Goal: Communication & Community: Connect with others

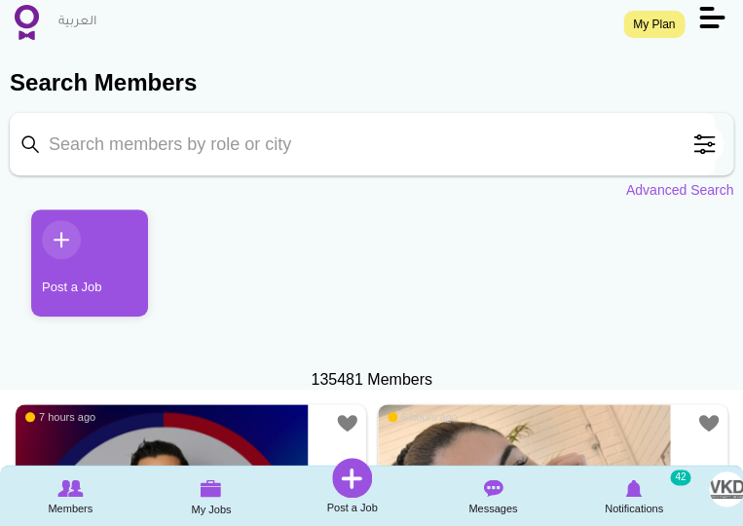
click at [388, 136] on input "Keyword" at bounding box center [362, 144] width 705 height 62
type input "angie"
click button "Search" at bounding box center [0, 0] width 0 height 0
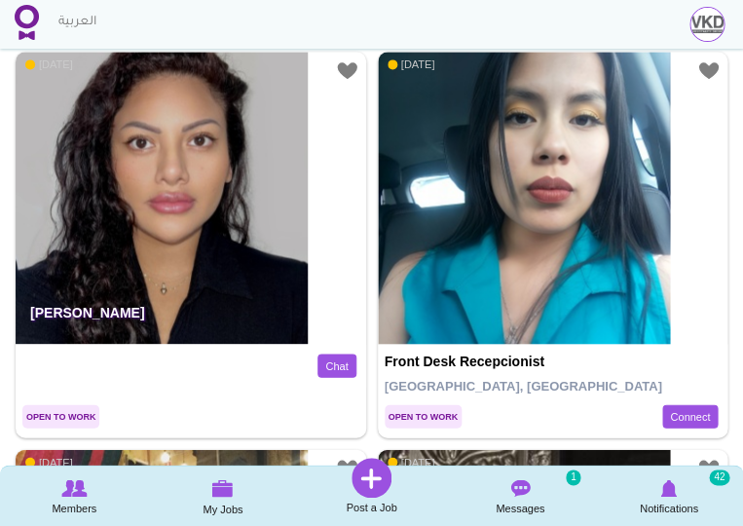
scroll to position [406, 0]
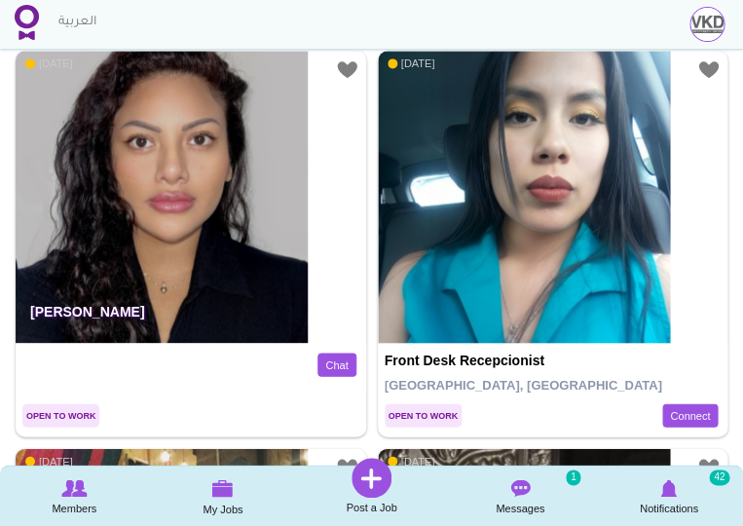
click at [221, 224] on img at bounding box center [162, 197] width 292 height 292
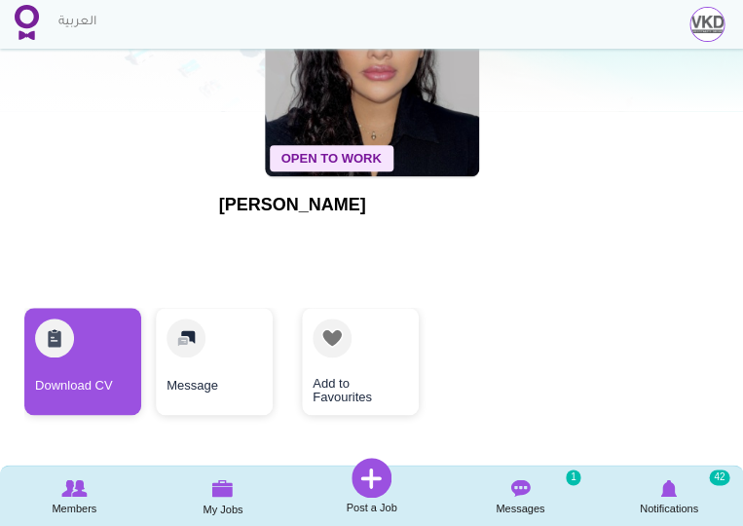
scroll to position [175, 0]
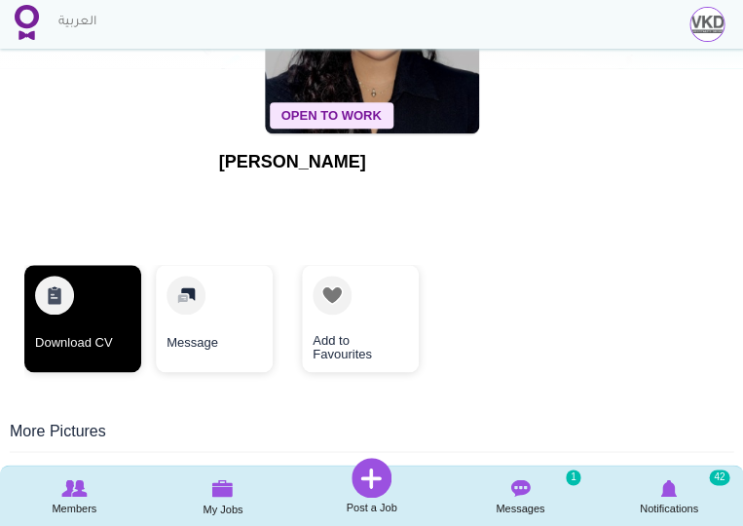
click at [87, 315] on link "Download CV" at bounding box center [82, 318] width 117 height 107
click at [119, 320] on link "Download CV" at bounding box center [82, 318] width 117 height 107
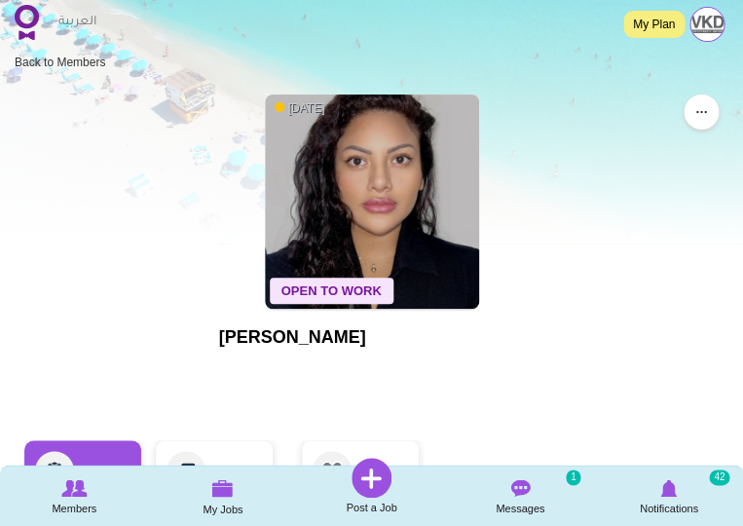
scroll to position [0, 0]
click at [27, 31] on img at bounding box center [27, 22] width 24 height 35
click at [511, 487] on img at bounding box center [519, 488] width 19 height 18
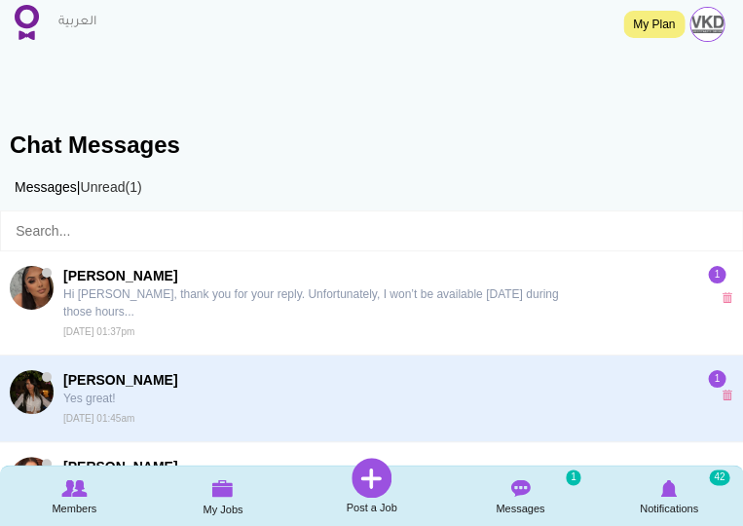
click at [367, 386] on span "Nadia Abjamma" at bounding box center [316, 379] width 507 height 19
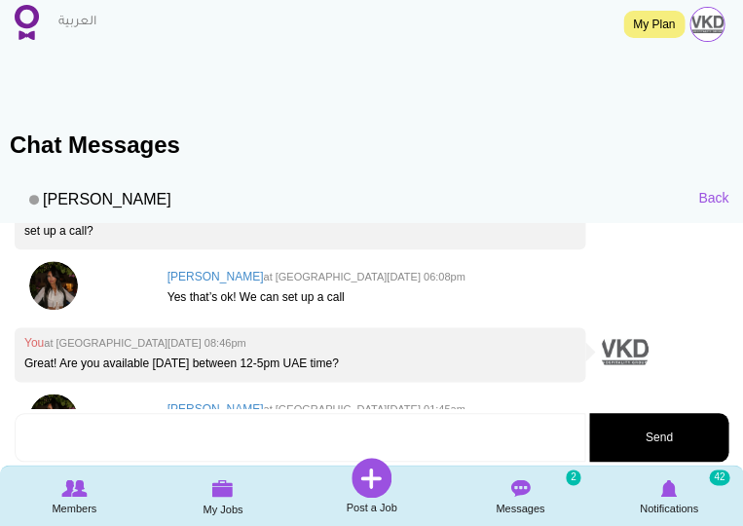
scroll to position [394, 0]
click at [50, 261] on img at bounding box center [53, 285] width 49 height 49
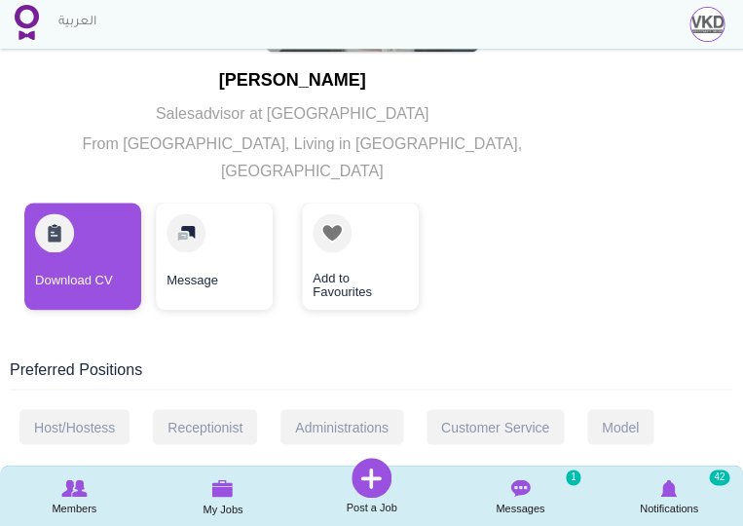
scroll to position [226, 0]
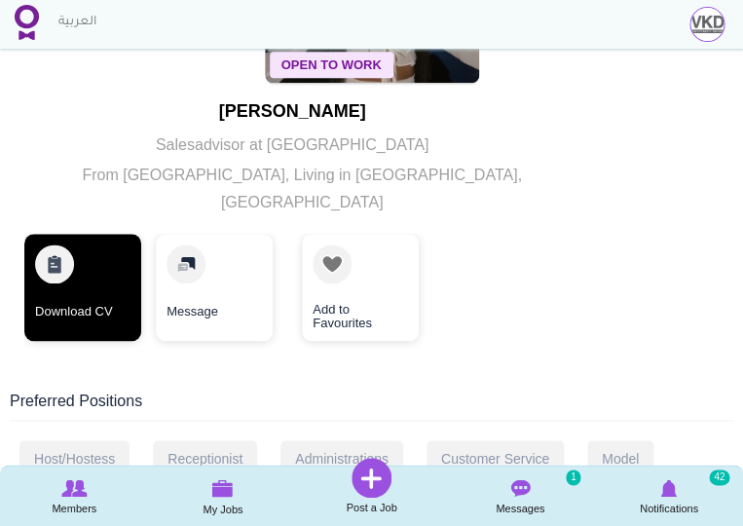
click at [67, 278] on link "Download CV" at bounding box center [82, 287] width 117 height 107
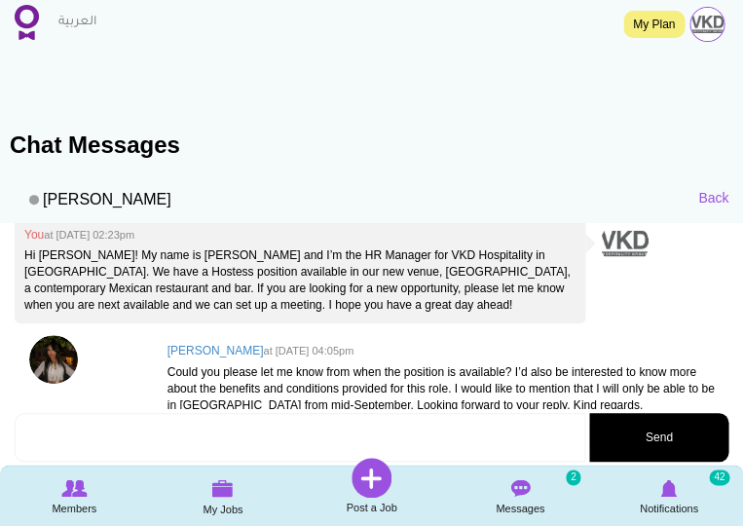
scroll to position [104, 0]
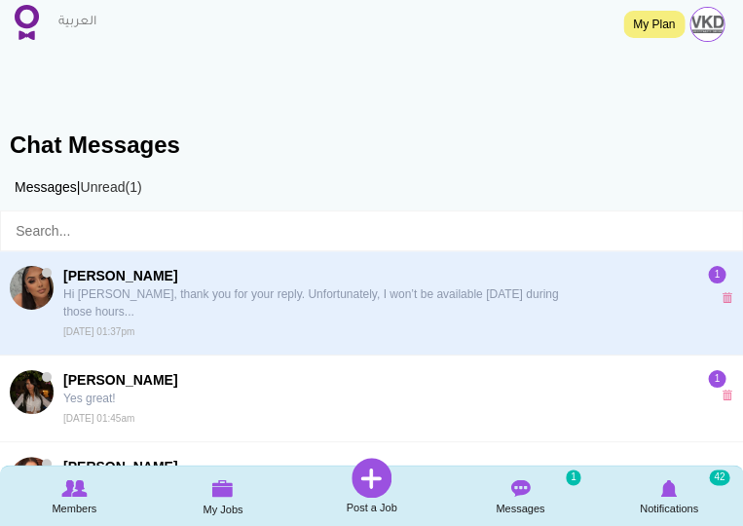
click at [188, 292] on p "Hi [PERSON_NAME], thank you for your reply. Unfortunately, I won’t be available…" at bounding box center [316, 302] width 507 height 35
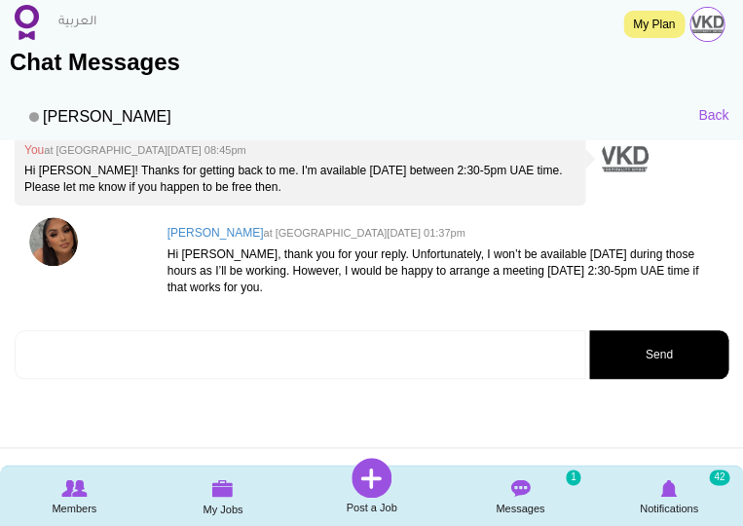
scroll to position [86, 0]
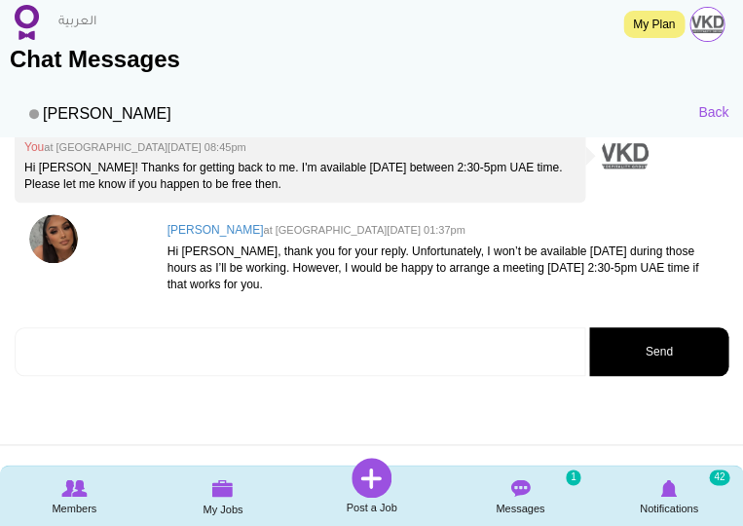
click at [164, 343] on textarea at bounding box center [300, 351] width 571 height 49
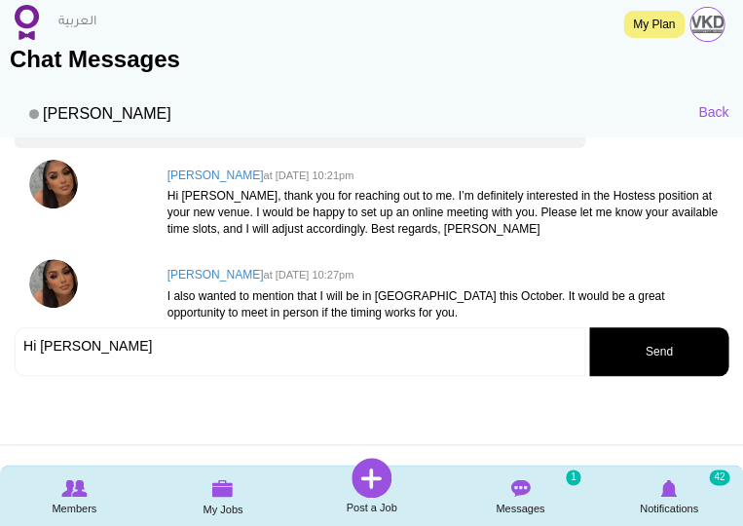
scroll to position [103, 0]
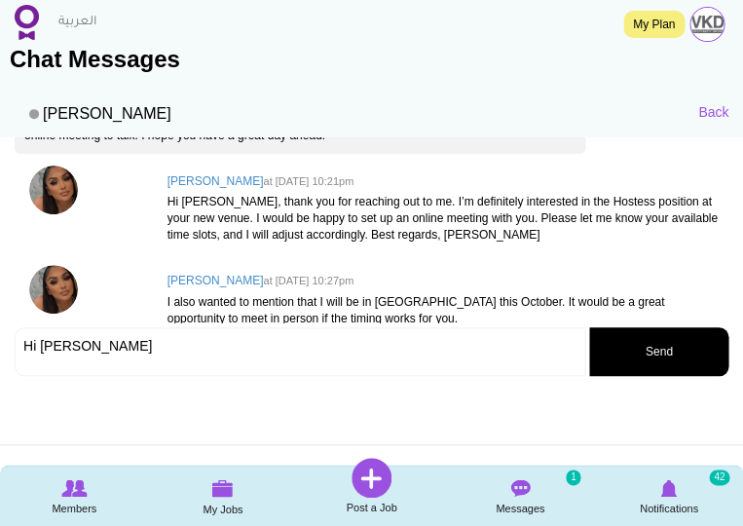
type textarea "Hi [PERSON_NAME]"
click at [212, 180] on h4 "[PERSON_NAME] at [DATE] 10:21pm" at bounding box center [443, 181] width 551 height 13
click at [62, 178] on img at bounding box center [53, 190] width 49 height 49
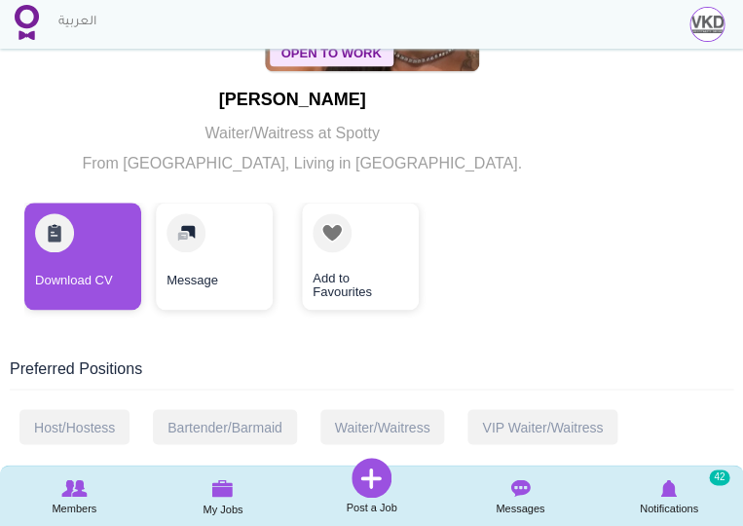
scroll to position [240, 0]
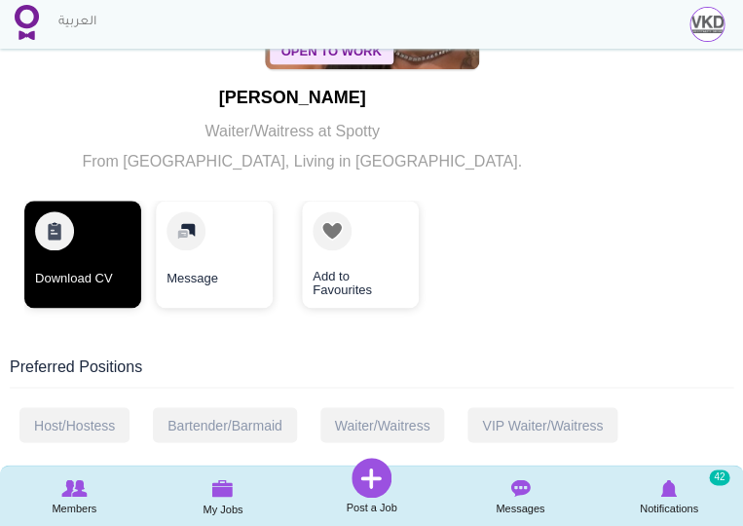
click at [80, 269] on link "Download CV" at bounding box center [82, 254] width 117 height 107
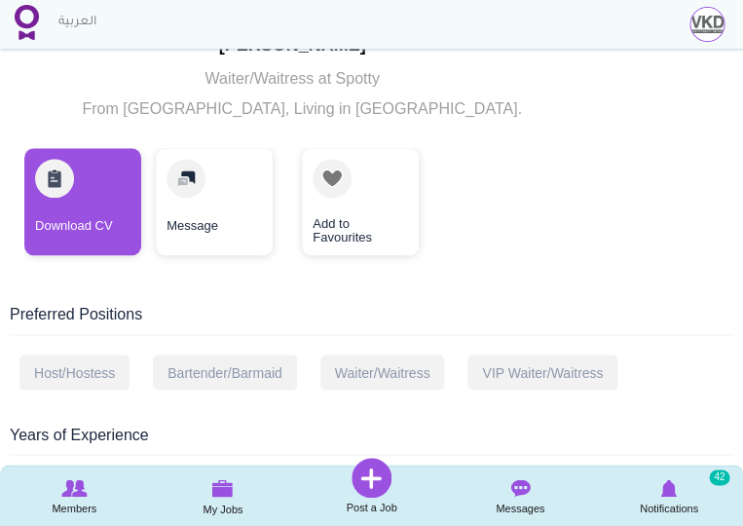
scroll to position [296, 0]
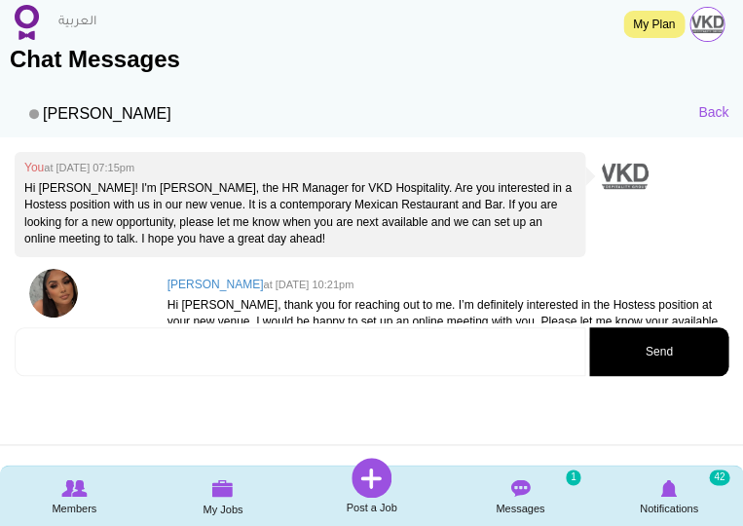
scroll to position [321, 0]
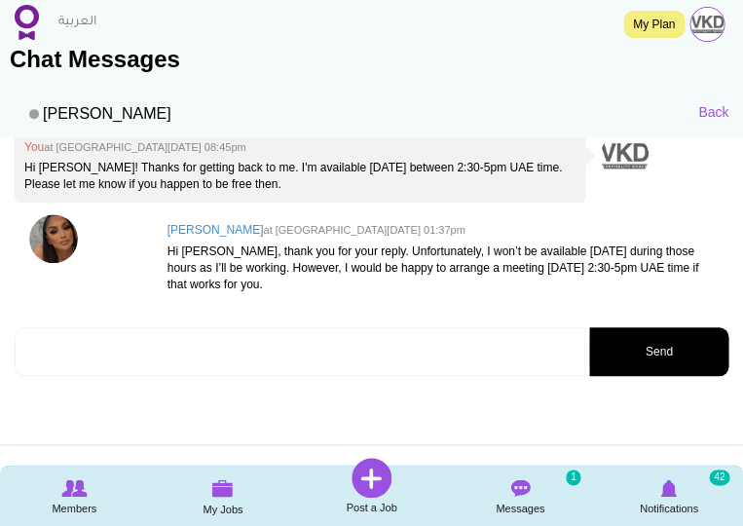
click at [158, 347] on textarea at bounding box center [300, 351] width 571 height 49
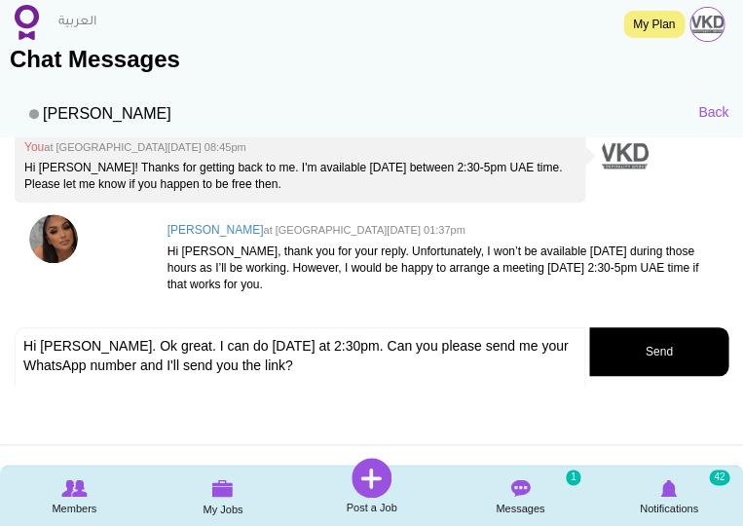
type textarea "Hi Lara. Ok great. I can do tomorrow at 2:30pm. Can you please send me your Wha…"
click at [632, 346] on button "Send" at bounding box center [658, 351] width 139 height 49
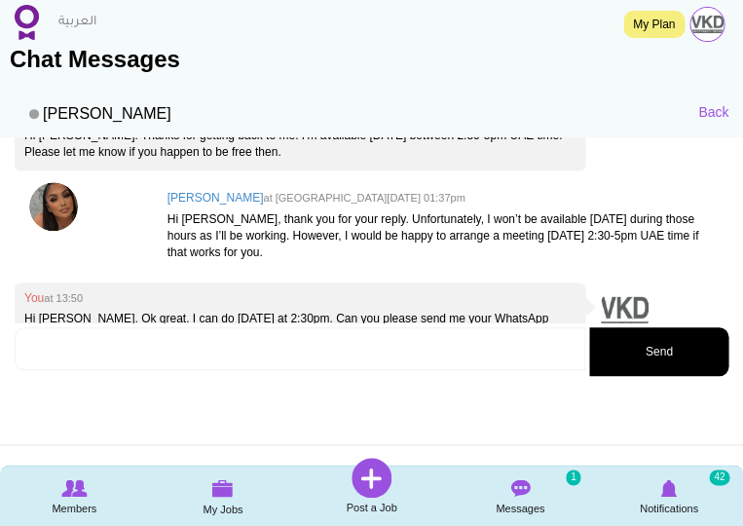
scroll to position [355, 0]
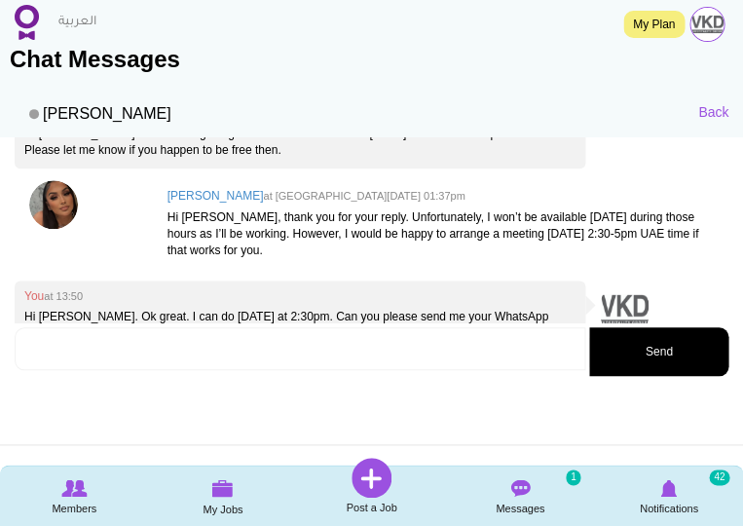
click at [242, 195] on h4 "Lara Fonseca Petito at Tue, Aug 26th, 2025 01:37pm" at bounding box center [443, 196] width 551 height 13
click at [56, 201] on img at bounding box center [53, 204] width 49 height 49
click at [59, 207] on img at bounding box center [53, 204] width 49 height 49
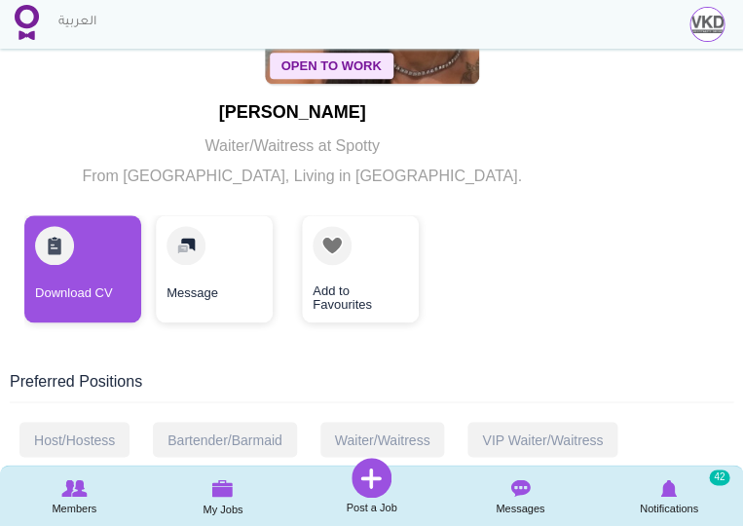
scroll to position [253, 0]
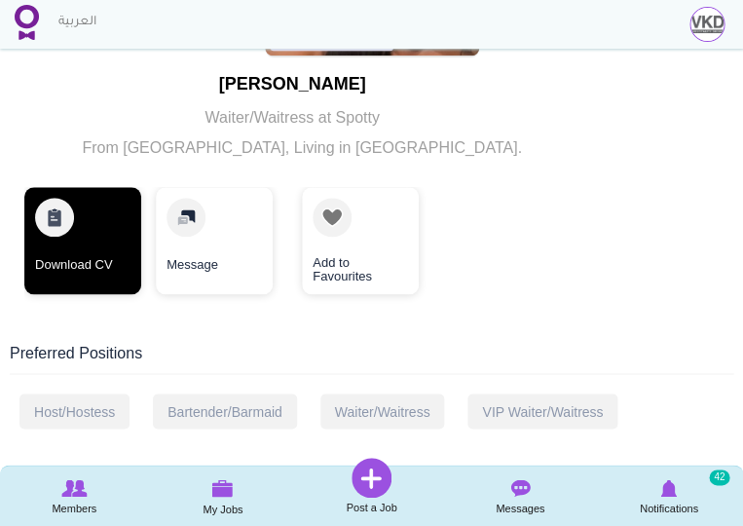
click at [105, 238] on link "Download CV" at bounding box center [82, 240] width 117 height 107
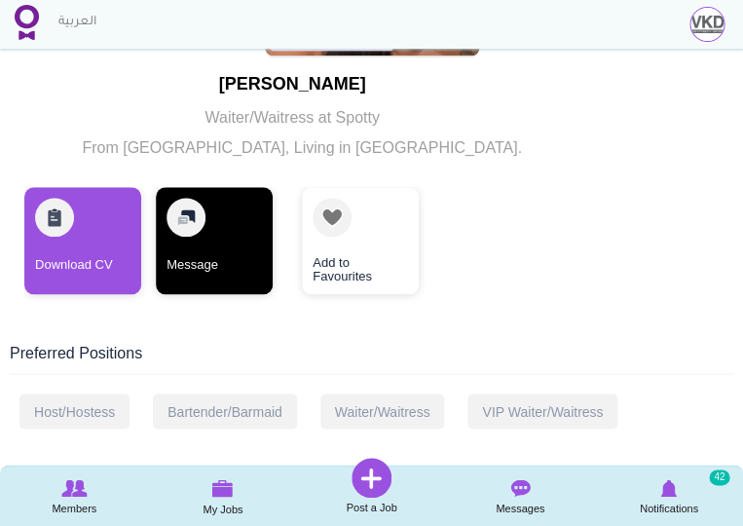
click at [230, 257] on link "Message" at bounding box center [214, 240] width 117 height 107
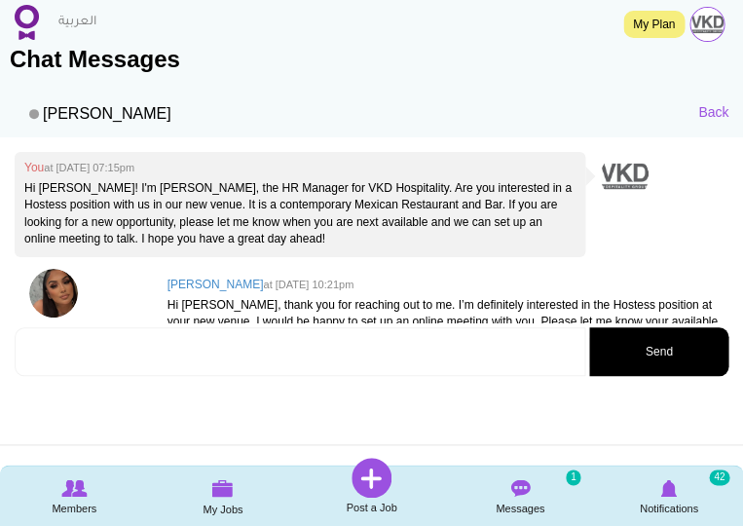
click at [58, 302] on img at bounding box center [53, 293] width 49 height 49
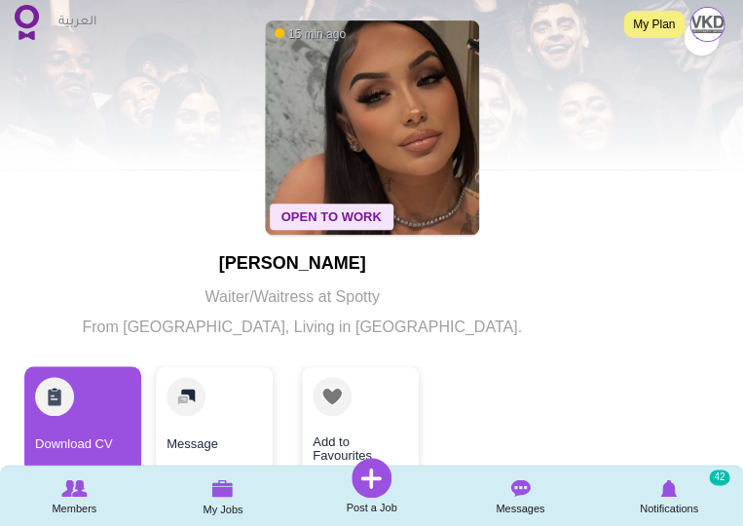
scroll to position [125, 0]
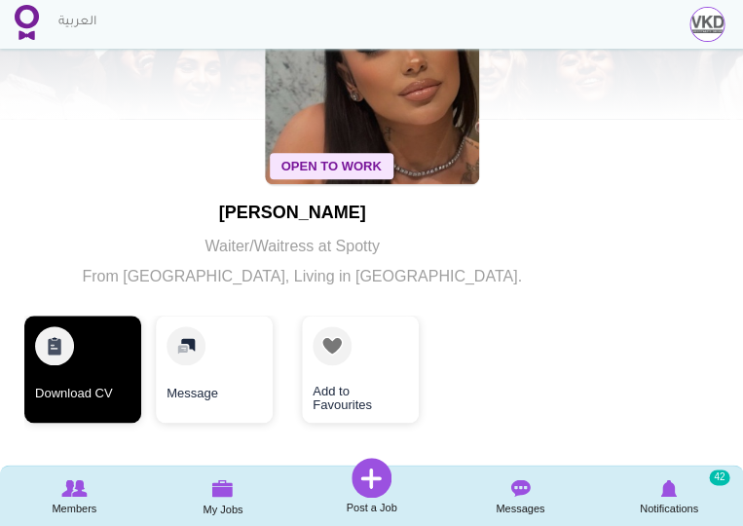
click at [115, 378] on link "Download CV" at bounding box center [82, 369] width 117 height 107
click at [122, 334] on link "Download CV" at bounding box center [82, 369] width 117 height 107
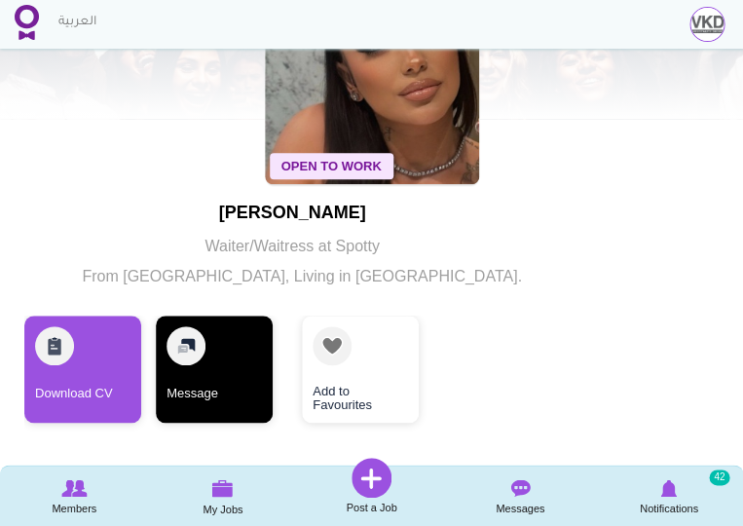
click at [211, 347] on link "Message" at bounding box center [214, 369] width 117 height 107
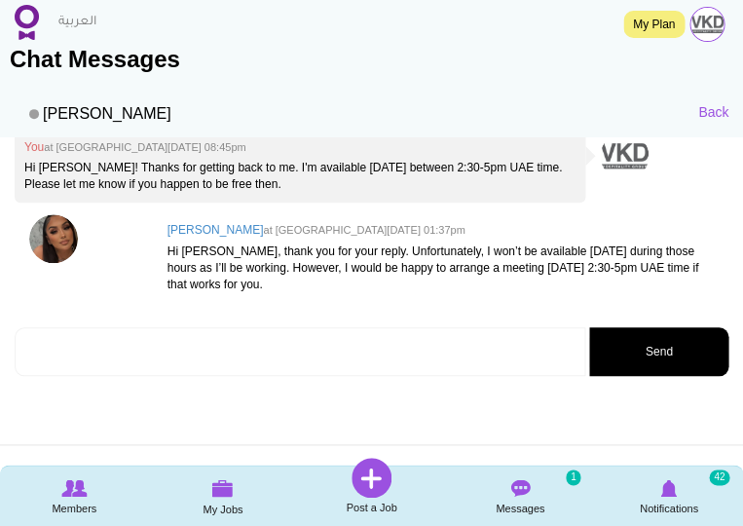
click at [116, 359] on textarea at bounding box center [300, 351] width 571 height 49
paste textarea "Lara for TRES Hostess Wednesday, August 27 · 2:30 – 2:45pm Time zone: Asia/Duba…"
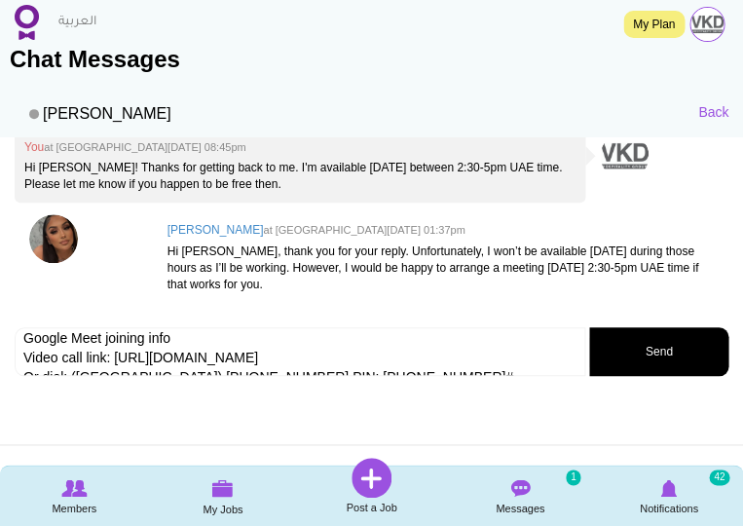
scroll to position [72, 0]
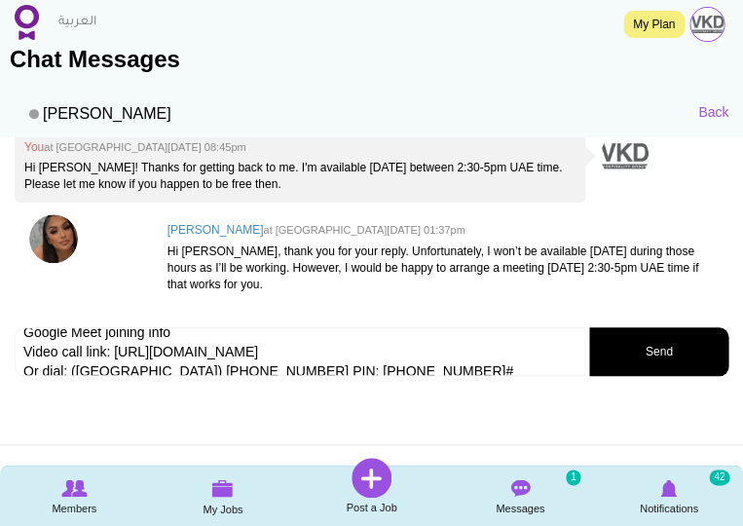
drag, startPoint x: 505, startPoint y: 363, endPoint x: 19, endPoint y: 371, distance: 485.2
click at [19, 371] on textarea "Lara for TRES Hostess Wednesday, August 27 · 2:30 – 2:45pm Time zone: Asia/Duba…" at bounding box center [300, 351] width 571 height 49
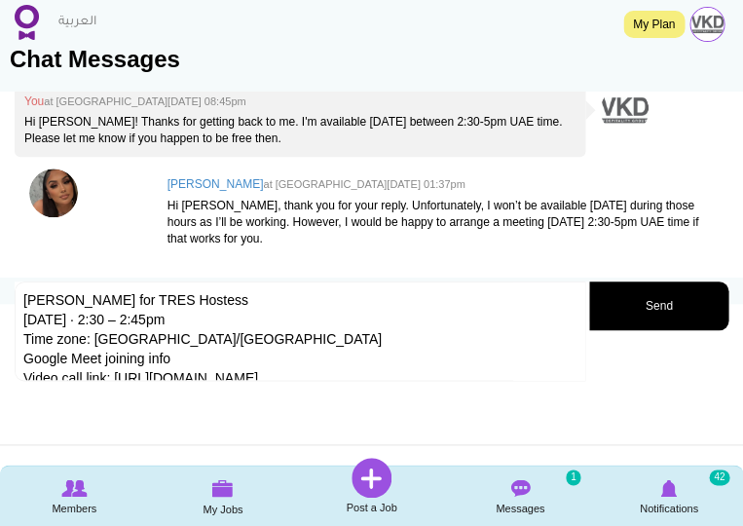
scroll to position [0, 0]
type textarea "[PERSON_NAME] for TRES Hostess [DATE] · 2:30 – 2:45pm Time zone: [GEOGRAPHIC_DA…"
click at [683, 306] on button "Send" at bounding box center [658, 306] width 139 height 49
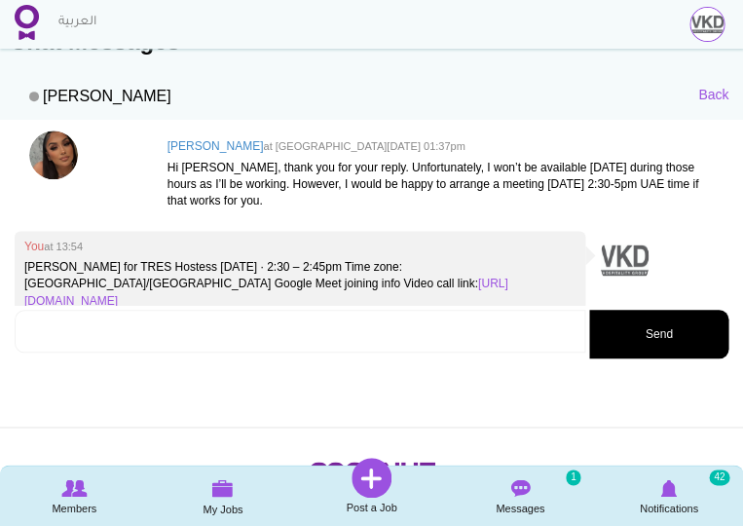
scroll to position [382, 0]
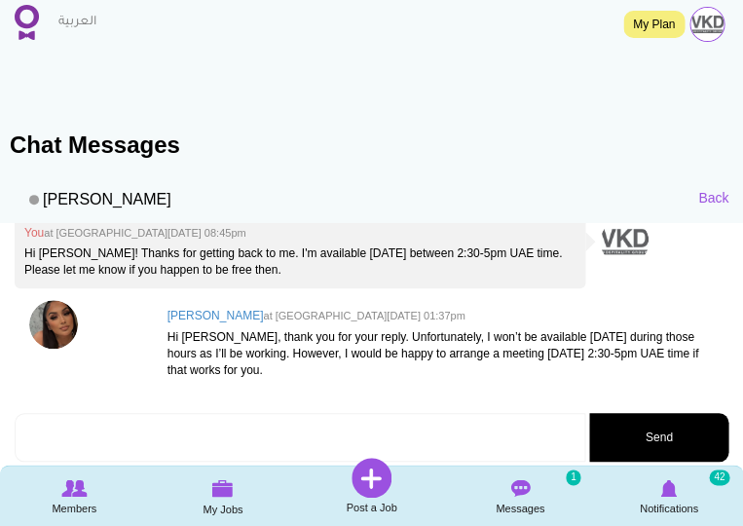
click at [26, 30] on img at bounding box center [27, 22] width 24 height 35
click at [518, 484] on img at bounding box center [519, 488] width 19 height 18
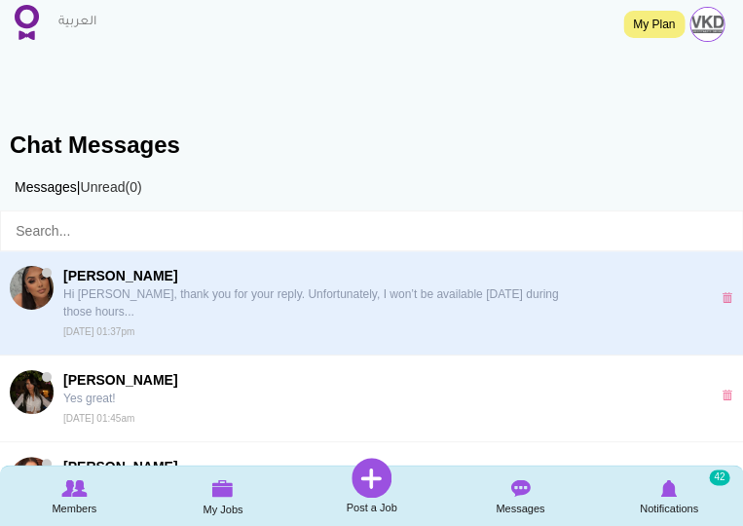
click at [333, 308] on p "Hi [PERSON_NAME], thank you for your reply. Unfortunately, I won’t be available…" at bounding box center [316, 302] width 507 height 35
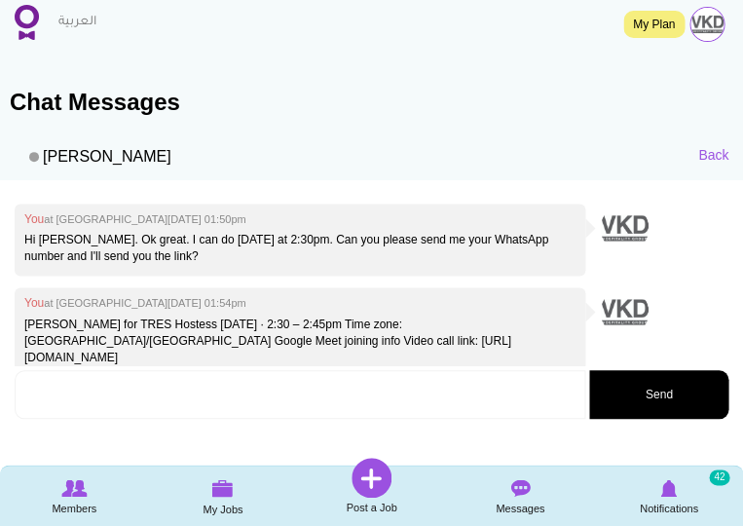
scroll to position [472, 0]
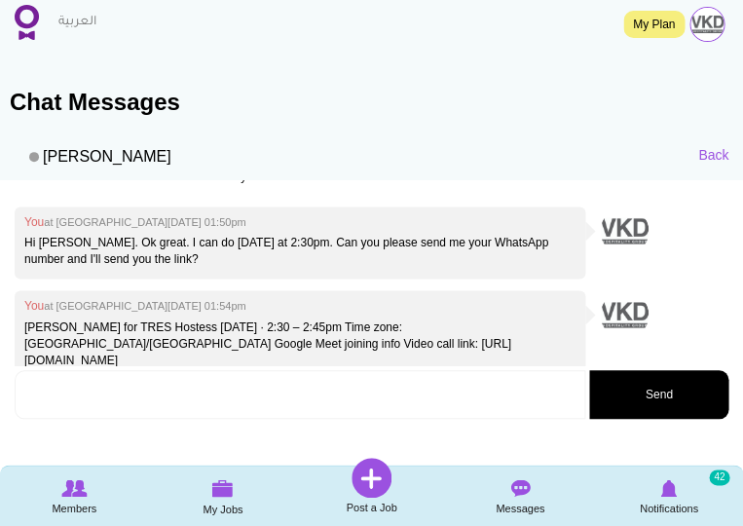
click at [271, 391] on textarea at bounding box center [300, 394] width 571 height 49
type textarea "nvm I sent it here!"
click at [666, 374] on button "Send" at bounding box center [658, 394] width 139 height 49
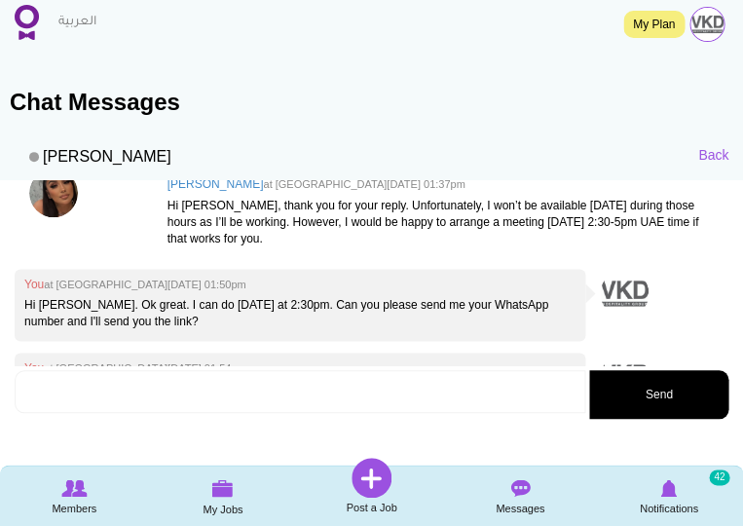
scroll to position [222, 0]
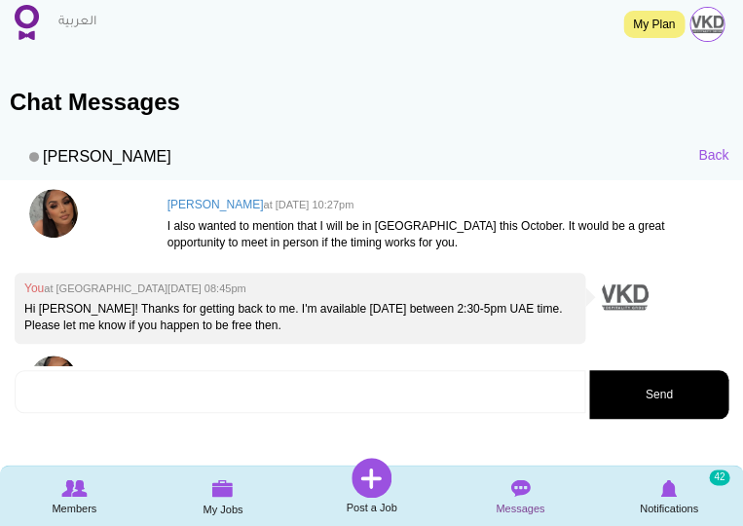
click at [523, 495] on img at bounding box center [519, 488] width 19 height 18
click at [521, 487] on img at bounding box center [519, 488] width 19 height 18
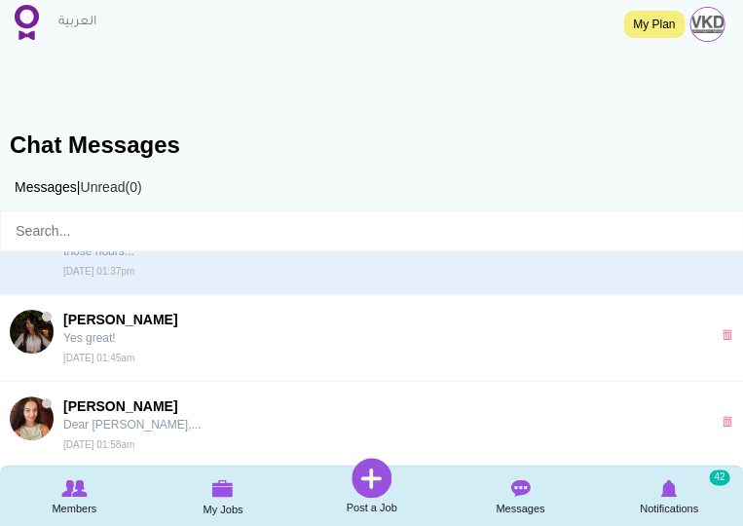
scroll to position [66, 0]
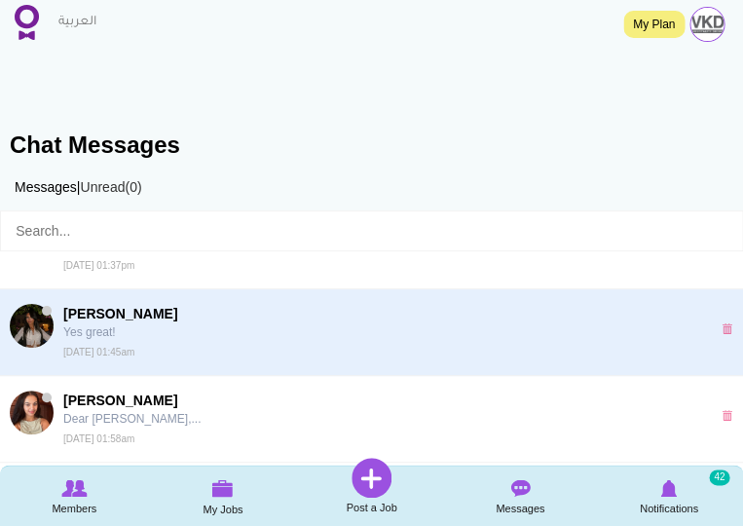
click at [223, 319] on span "[PERSON_NAME]" at bounding box center [316, 313] width 507 height 19
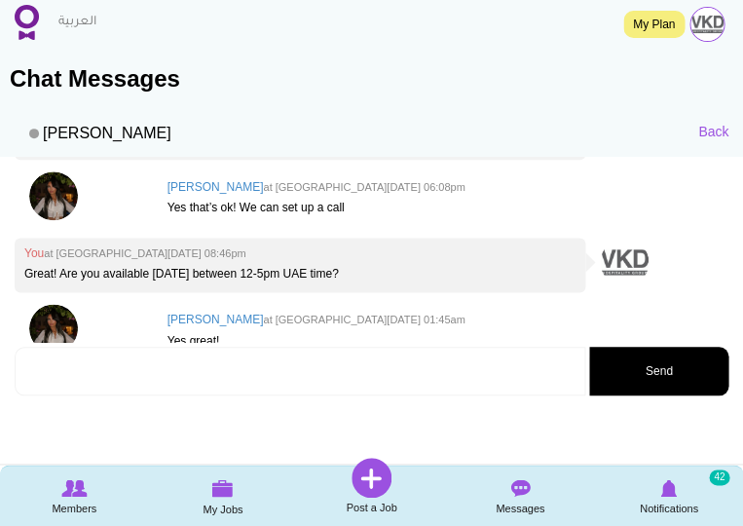
scroll to position [414, 0]
